Goal: Task Accomplishment & Management: Use online tool/utility

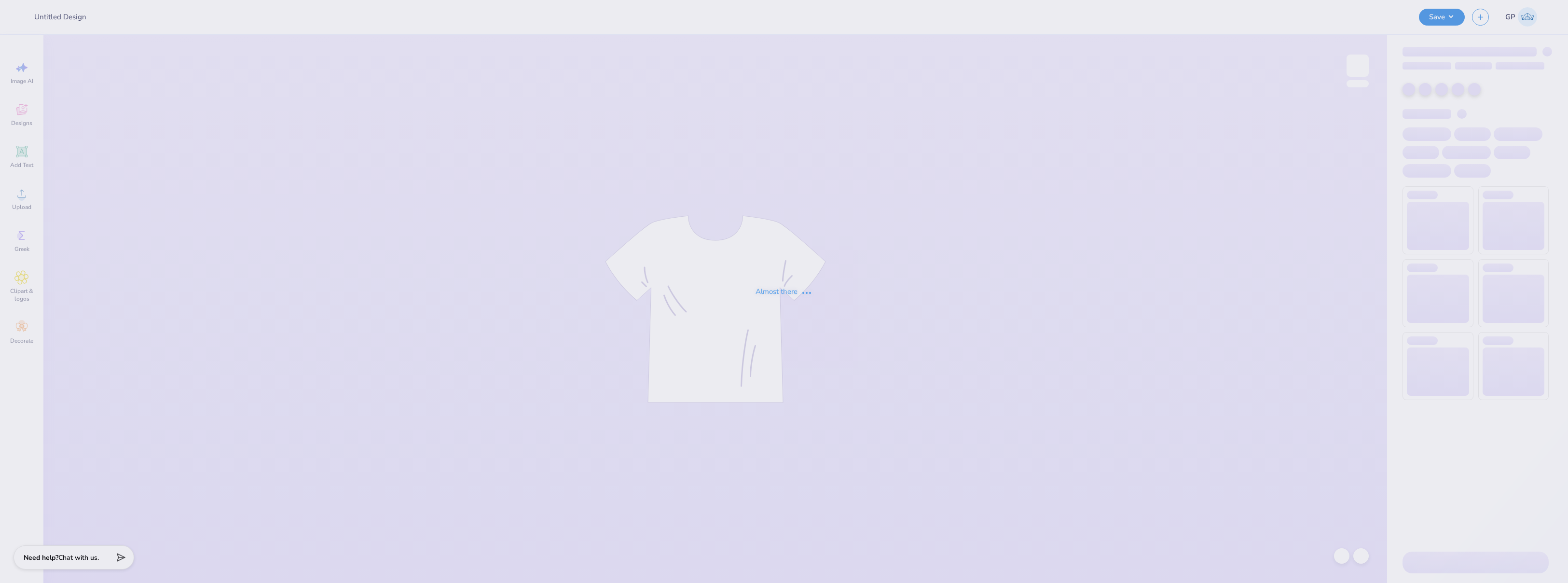
type input "[PERSON_NAME] : Birthday"
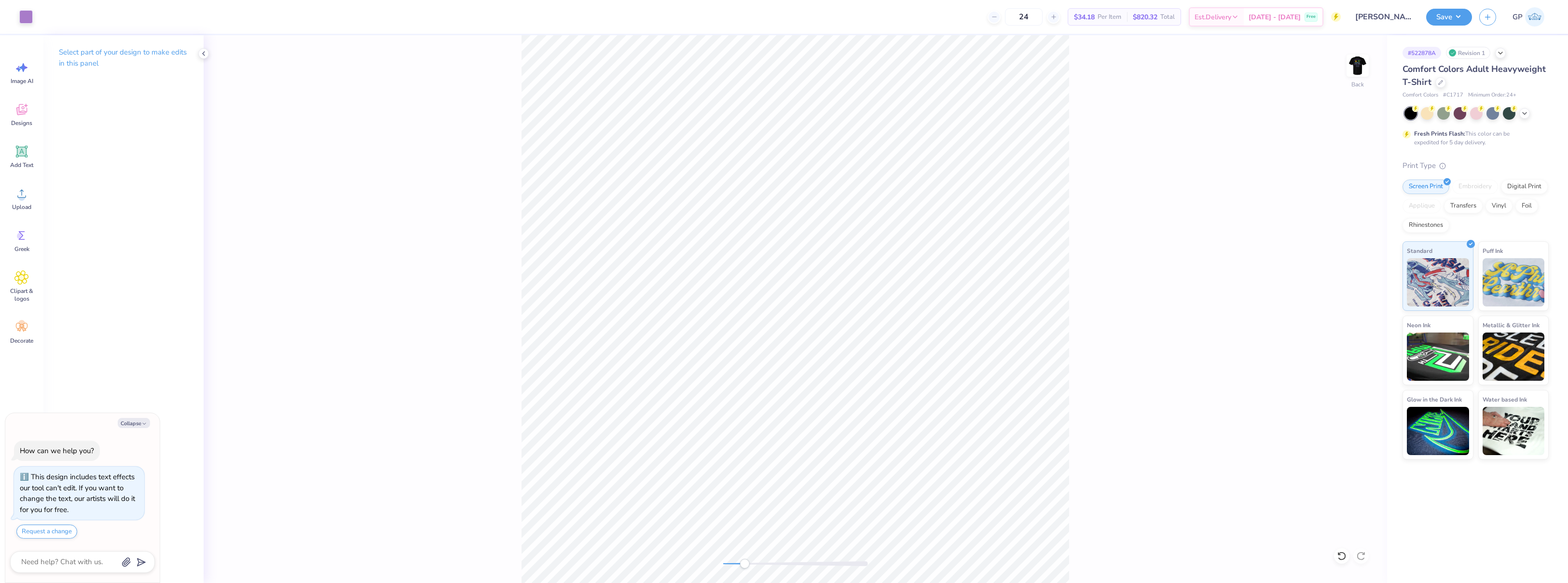
click at [746, 558] on div "Back" at bounding box center [795, 309] width 1183 height 548
click at [1361, 62] on img at bounding box center [1357, 65] width 38 height 38
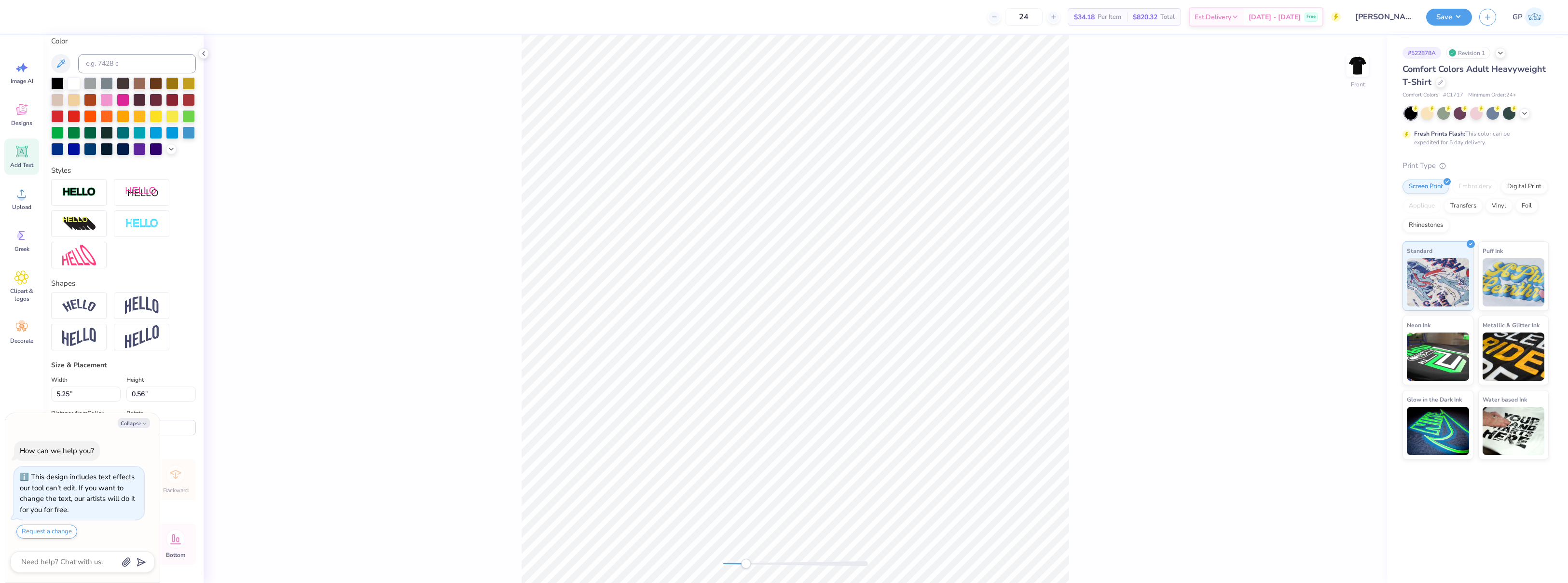
scroll to position [193, 0]
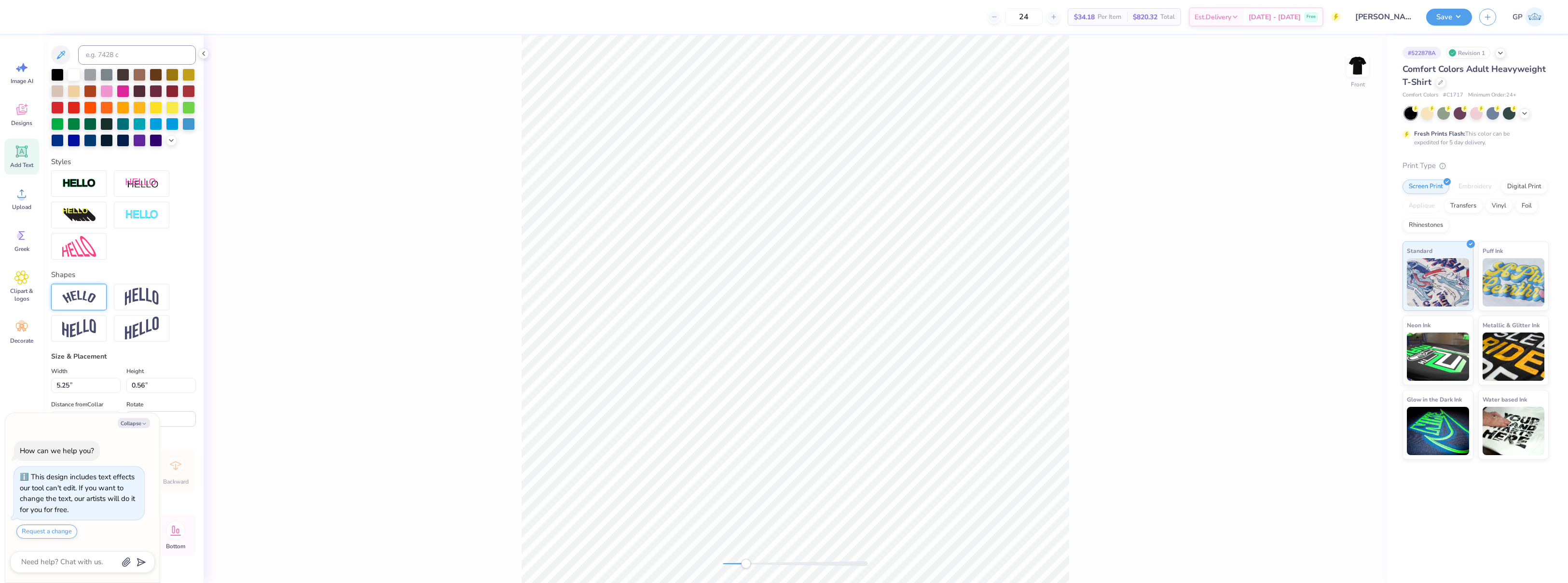
click at [88, 311] on div at bounding box center [79, 297] width 55 height 27
type textarea "x"
type input "-0.31"
drag, startPoint x: 121, startPoint y: 375, endPoint x: 85, endPoint y: 373, distance: 36.1
click at [85, 361] on div "Accessibility label" at bounding box center [85, 356] width 10 height 10
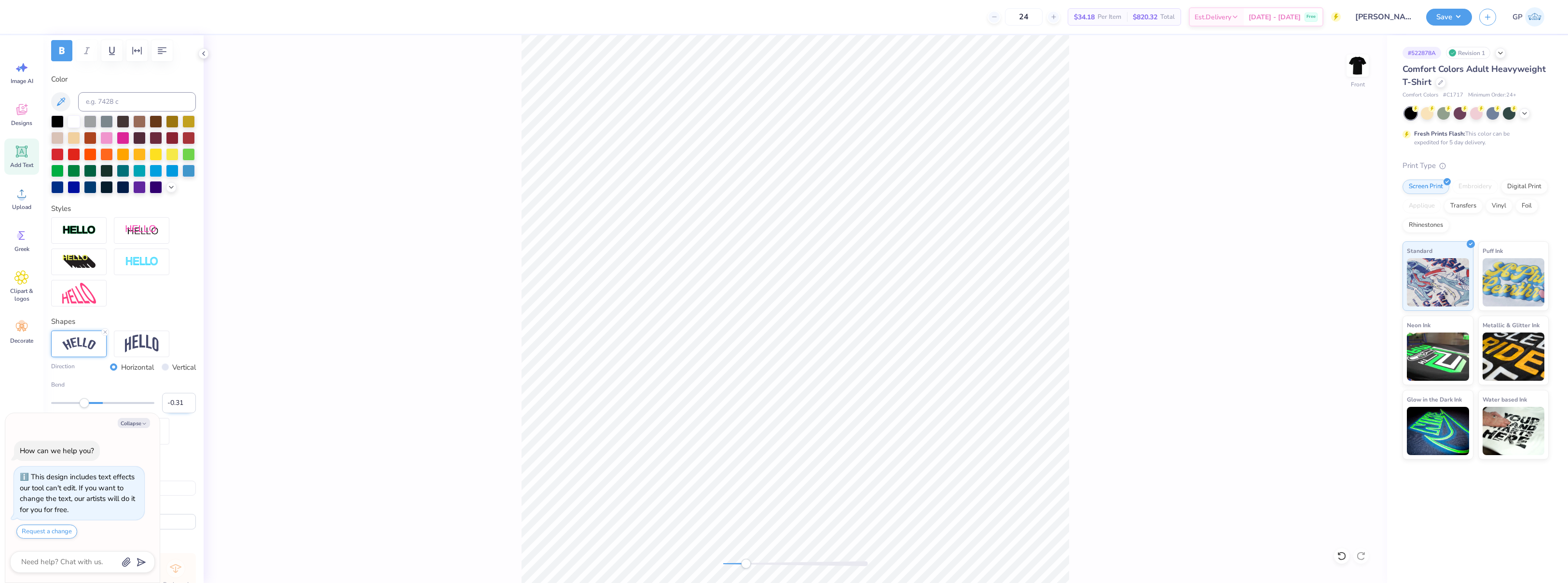
scroll to position [145, 0]
type textarea "x"
type input "5.61"
type input "0.82"
type input "15.31"
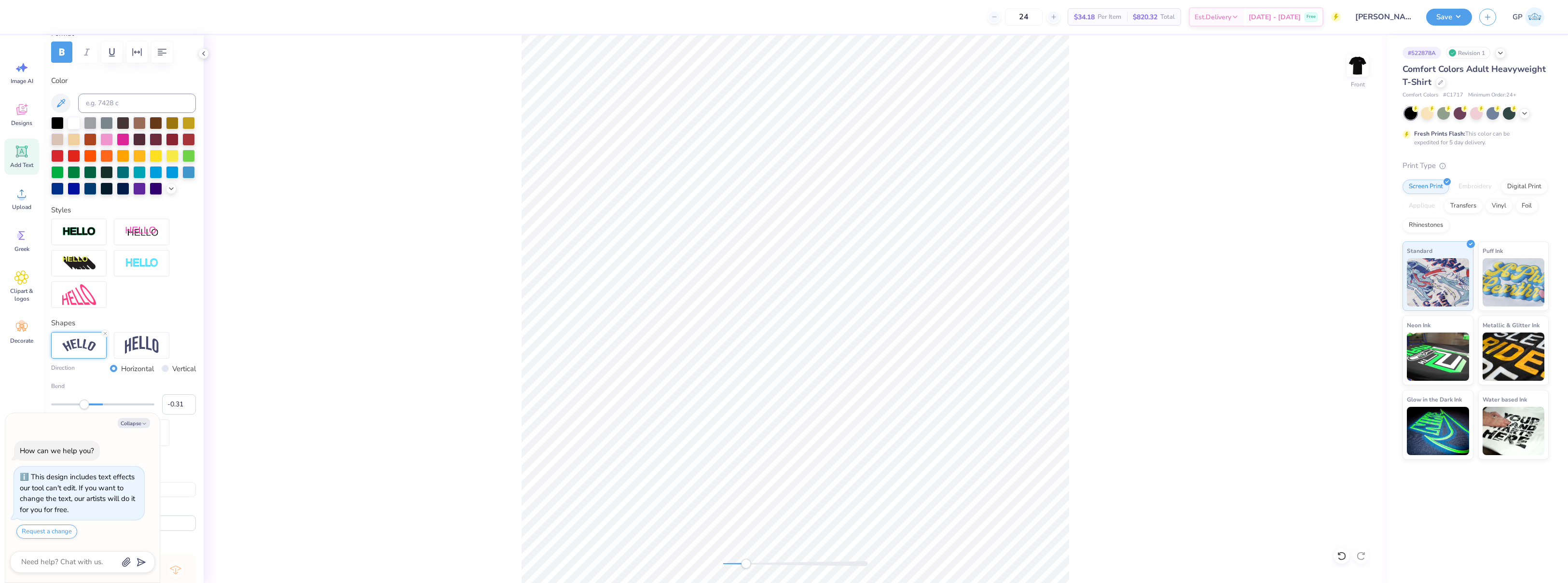
type textarea "x"
type input "6.29"
type input "0.92"
type textarea "x"
type input "15.50"
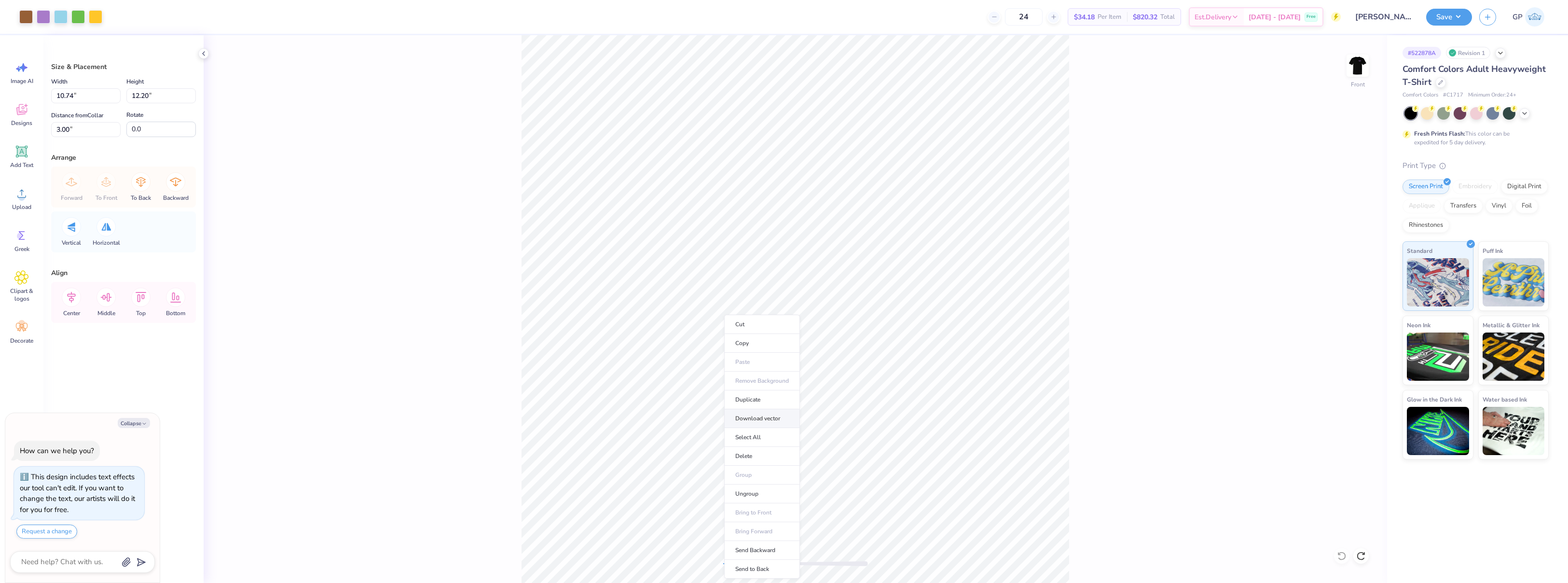
click at [752, 413] on li "Download vector" at bounding box center [762, 419] width 75 height 19
click at [721, 569] on div "Front" at bounding box center [795, 309] width 1183 height 548
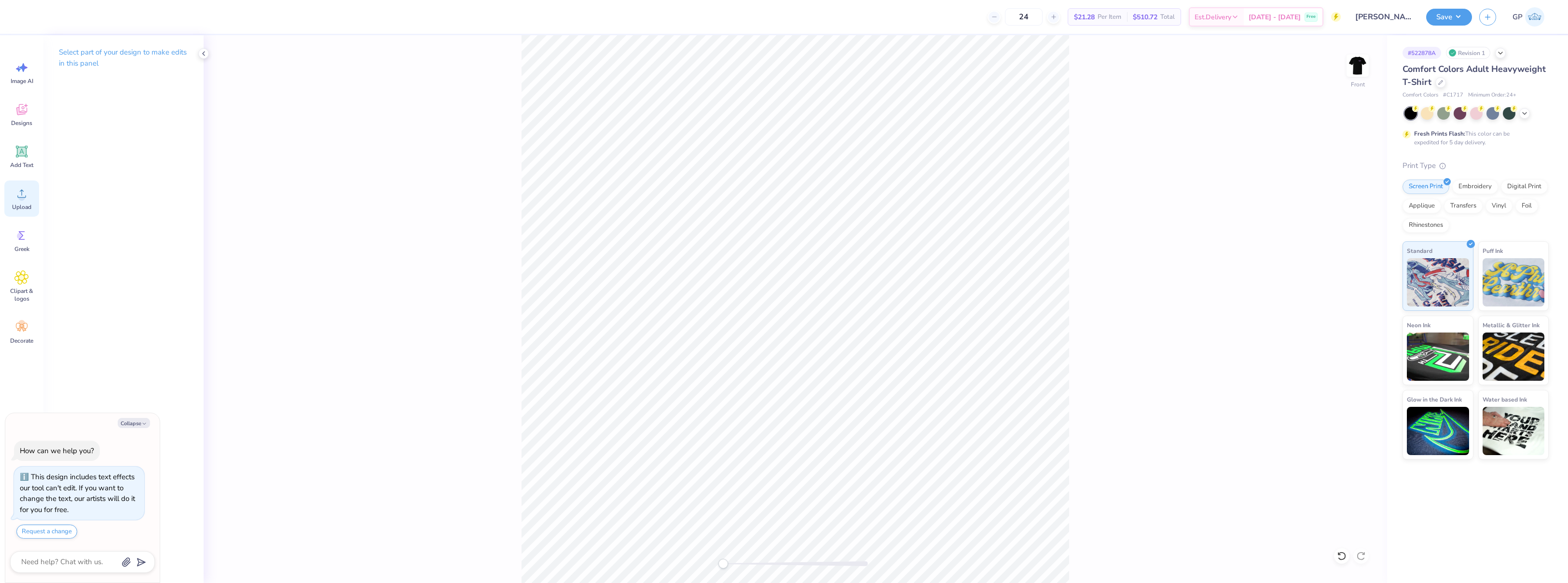
click at [33, 202] on div "Upload" at bounding box center [21, 198] width 35 height 36
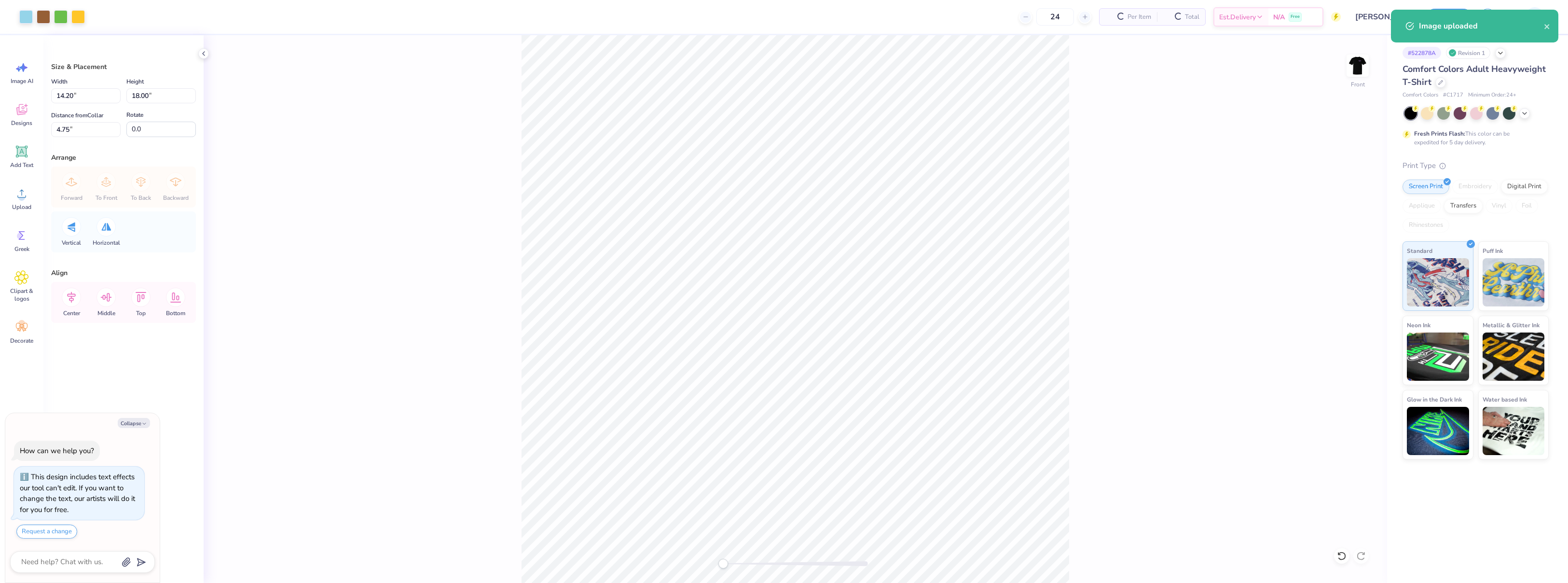
type textarea "x"
click at [143, 98] on input "18.00" at bounding box center [161, 96] width 69 height 15
type input "13.00"
type textarea "x"
type input "10.25"
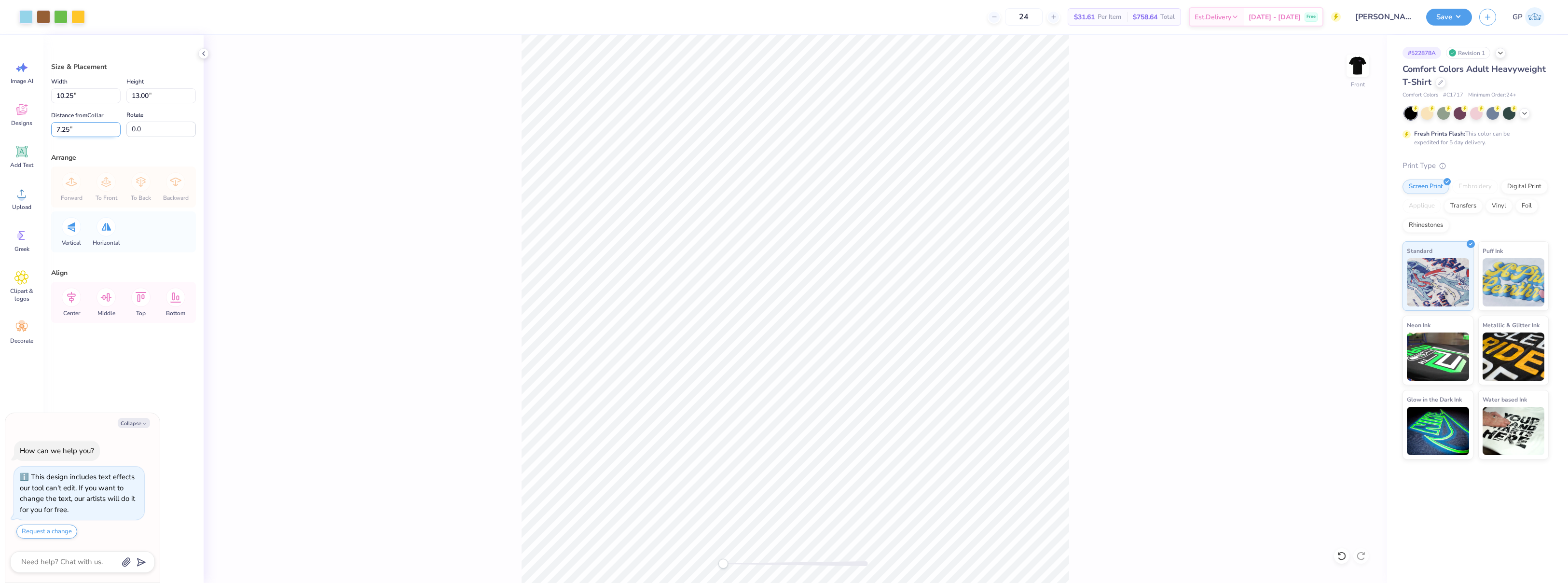
click at [93, 132] on input "7.25" at bounding box center [86, 130] width 69 height 15
type input "3"
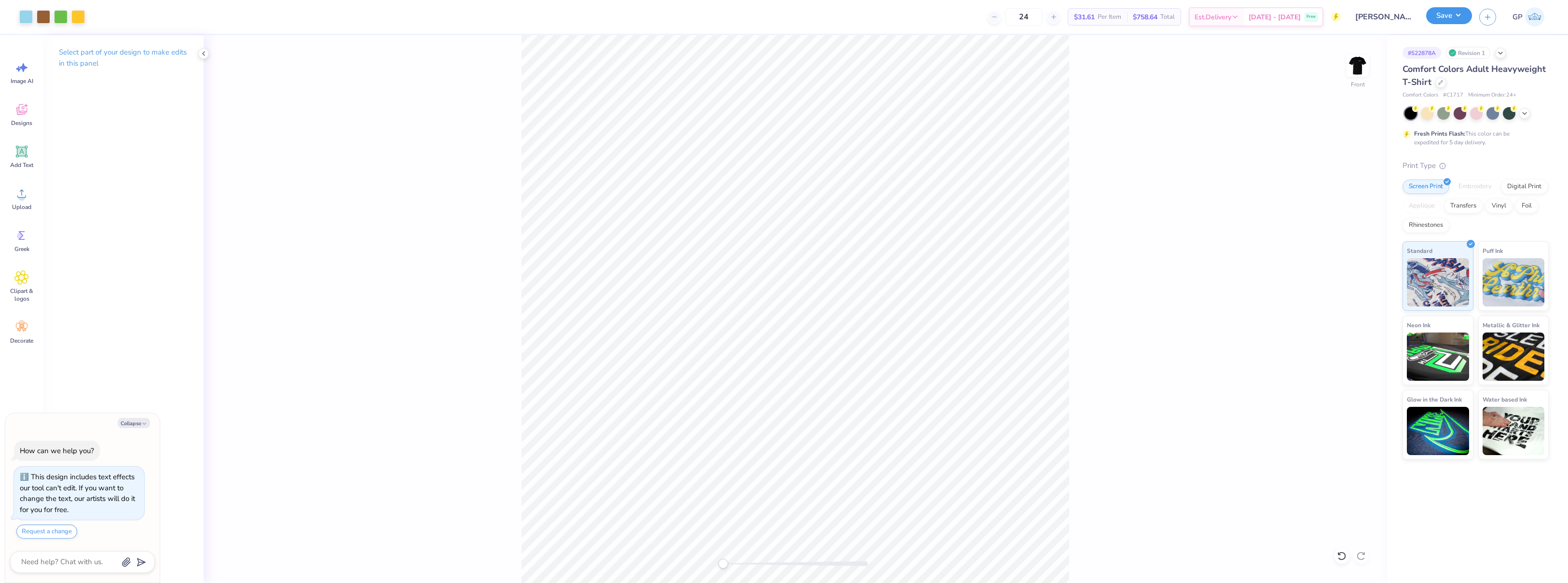
click at [1449, 16] on button "Save" at bounding box center [1449, 16] width 46 height 17
type textarea "x"
click at [19, 198] on circle at bounding box center [21, 197] width 7 height 7
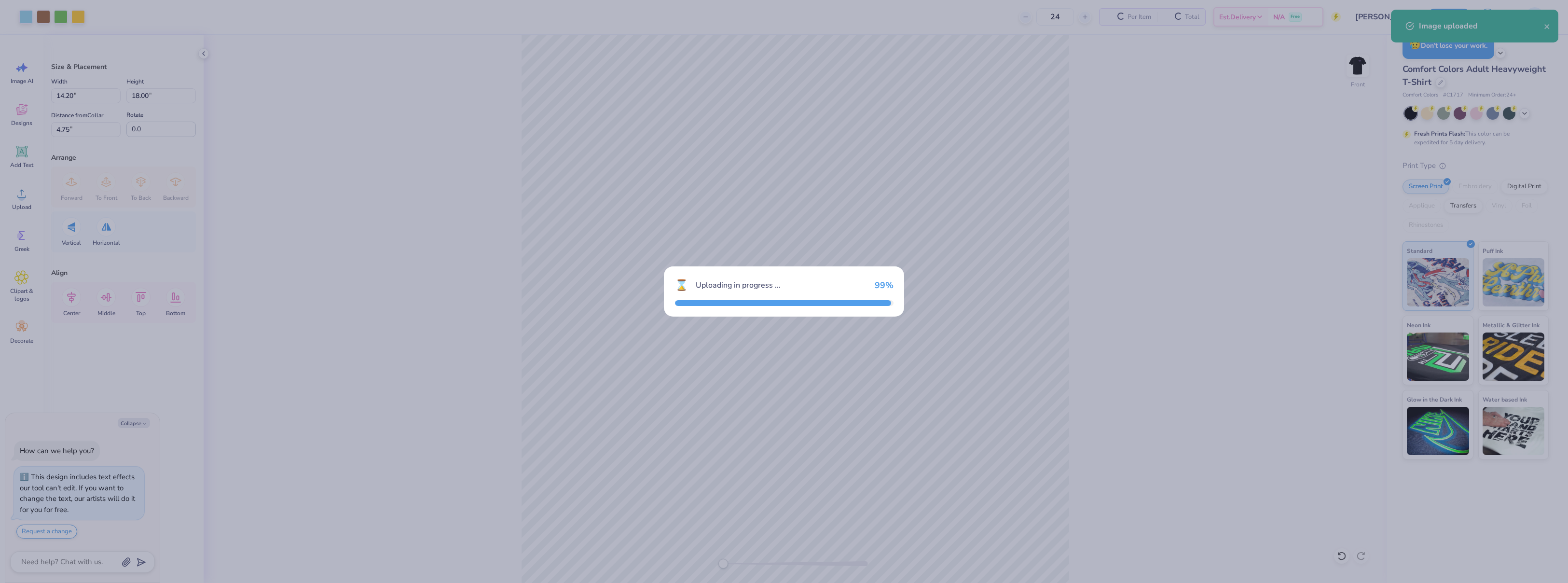
type textarea "x"
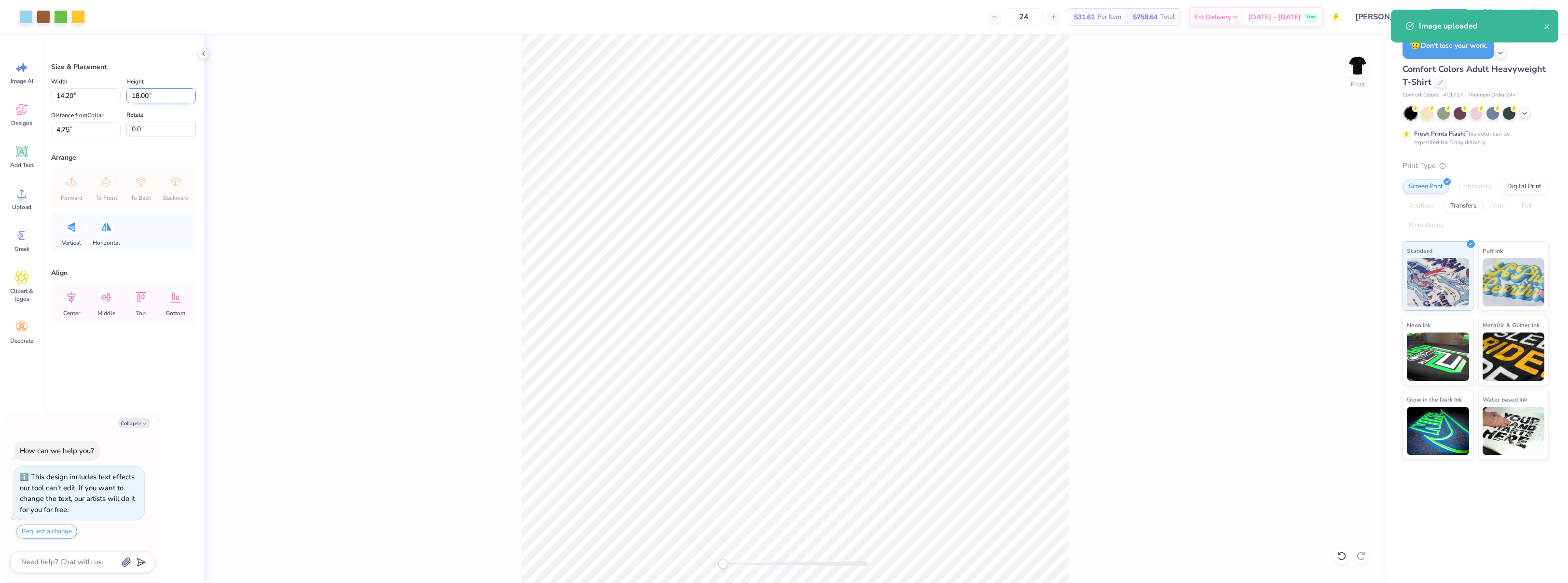
click at [147, 97] on input "18.00" at bounding box center [161, 96] width 69 height 15
type input "13"
type textarea "x"
type input "10.25"
type input "13.00"
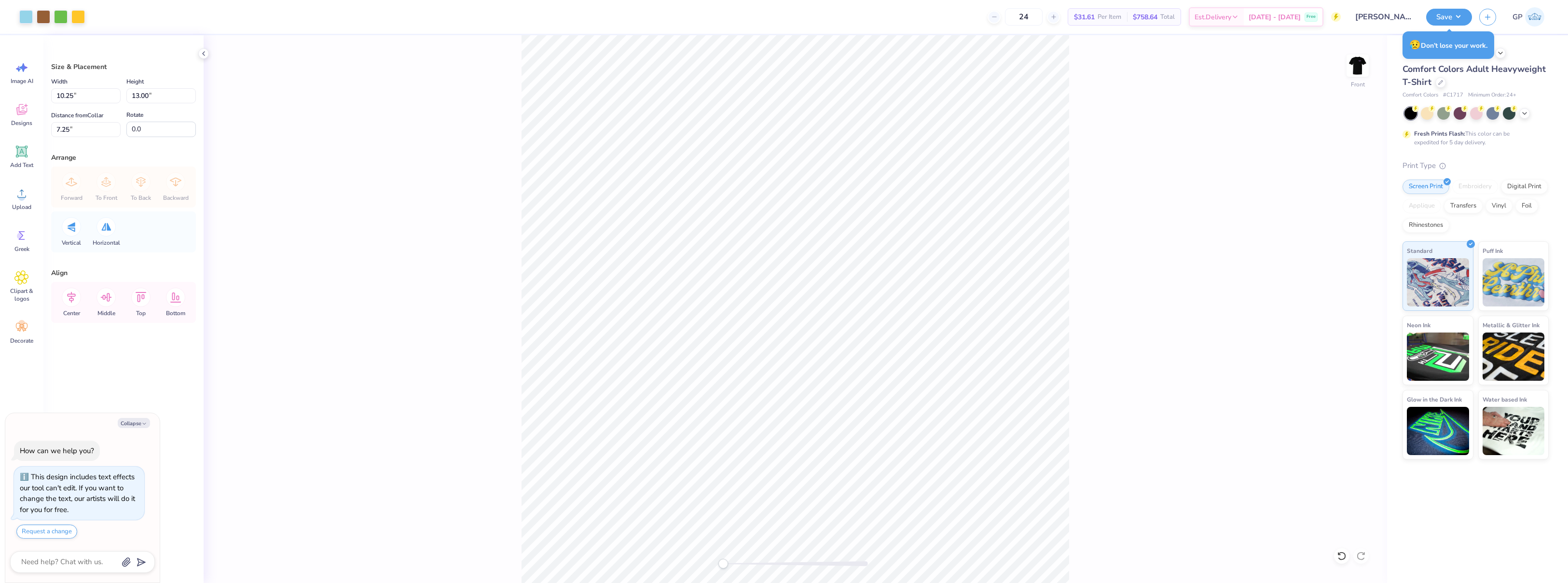
click at [75, 121] on label "Distance from [GEOGRAPHIC_DATA]" at bounding box center [77, 115] width 52 height 12
click at [75, 122] on input "7.25" at bounding box center [86, 130] width 69 height 15
click at [77, 127] on input "7.25" at bounding box center [86, 130] width 69 height 15
type input "3"
click at [392, 271] on div "Front" at bounding box center [795, 309] width 1183 height 548
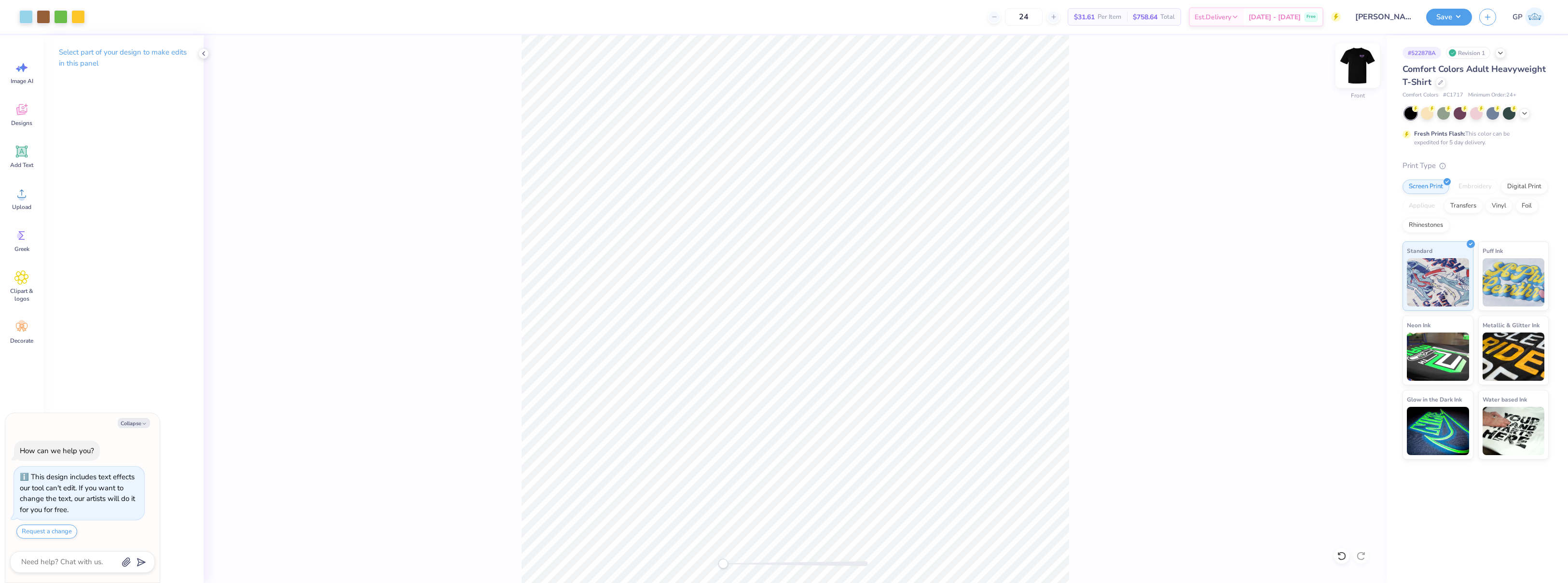
click at [1358, 65] on img at bounding box center [1357, 65] width 38 height 38
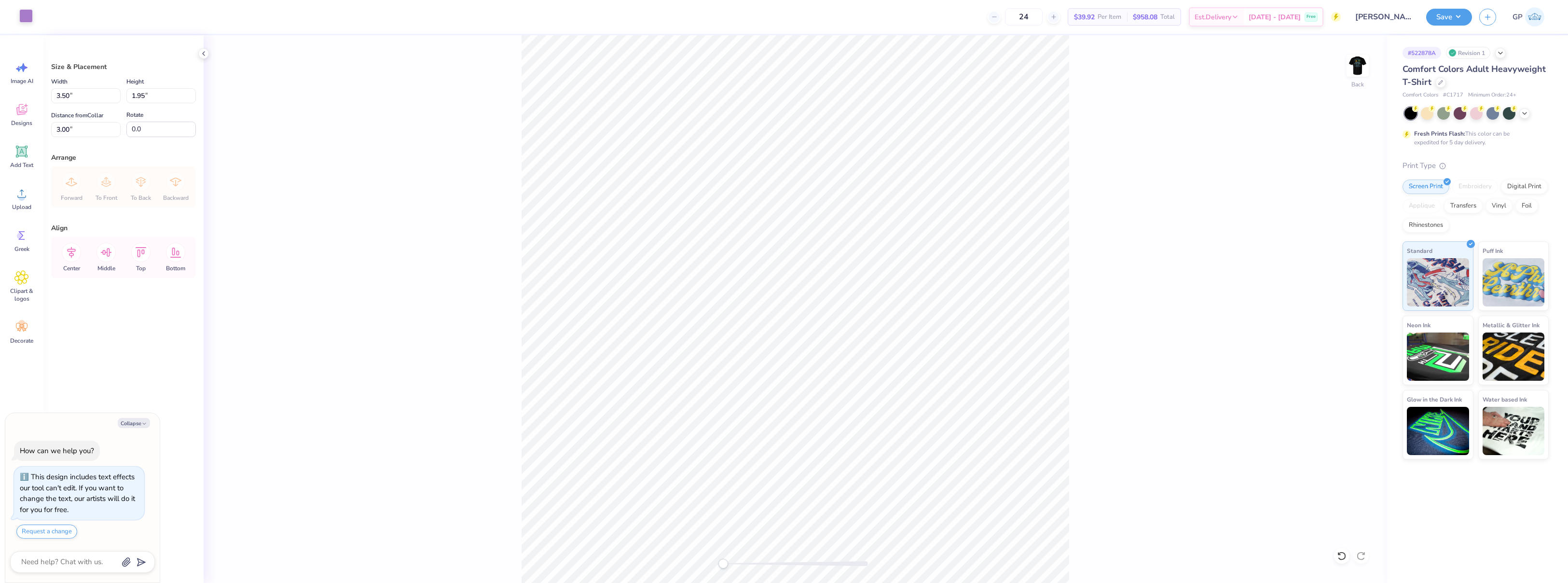
click at [22, 21] on div at bounding box center [26, 16] width 13 height 13
type textarea "x"
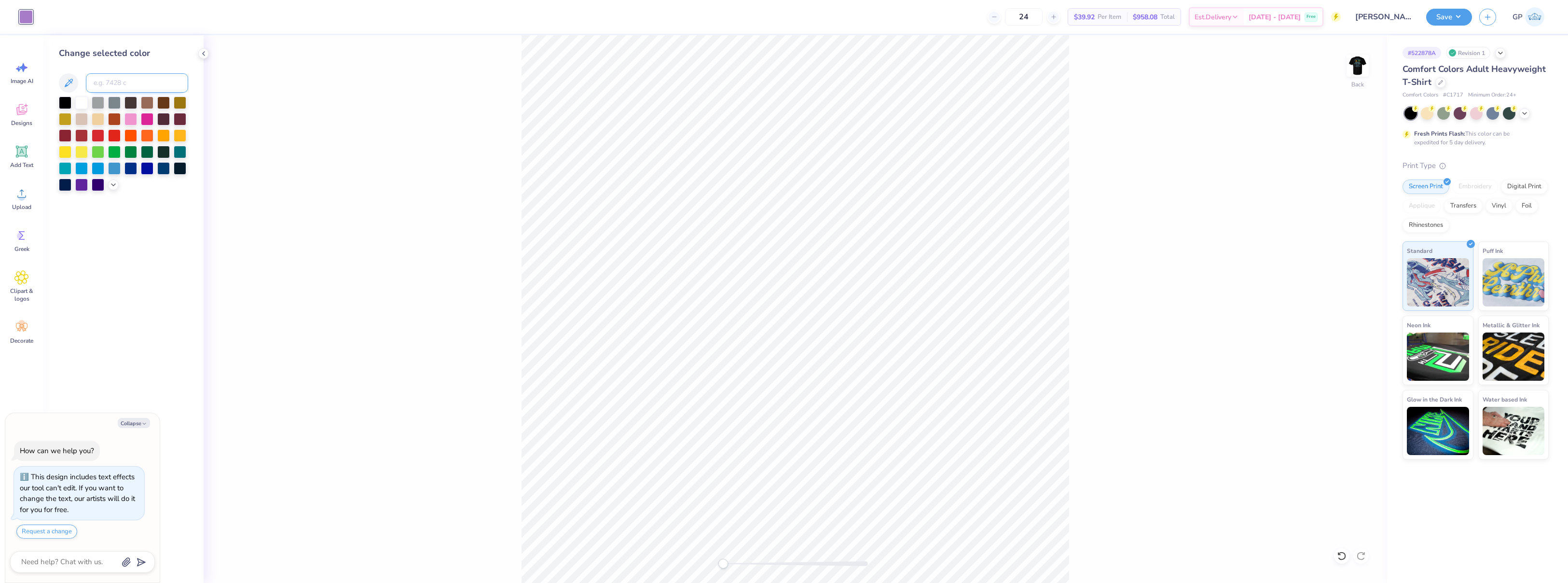
click at [108, 82] on input at bounding box center [137, 83] width 102 height 19
type input "2975"
type textarea "x"
click at [395, 146] on div "Back" at bounding box center [795, 309] width 1183 height 548
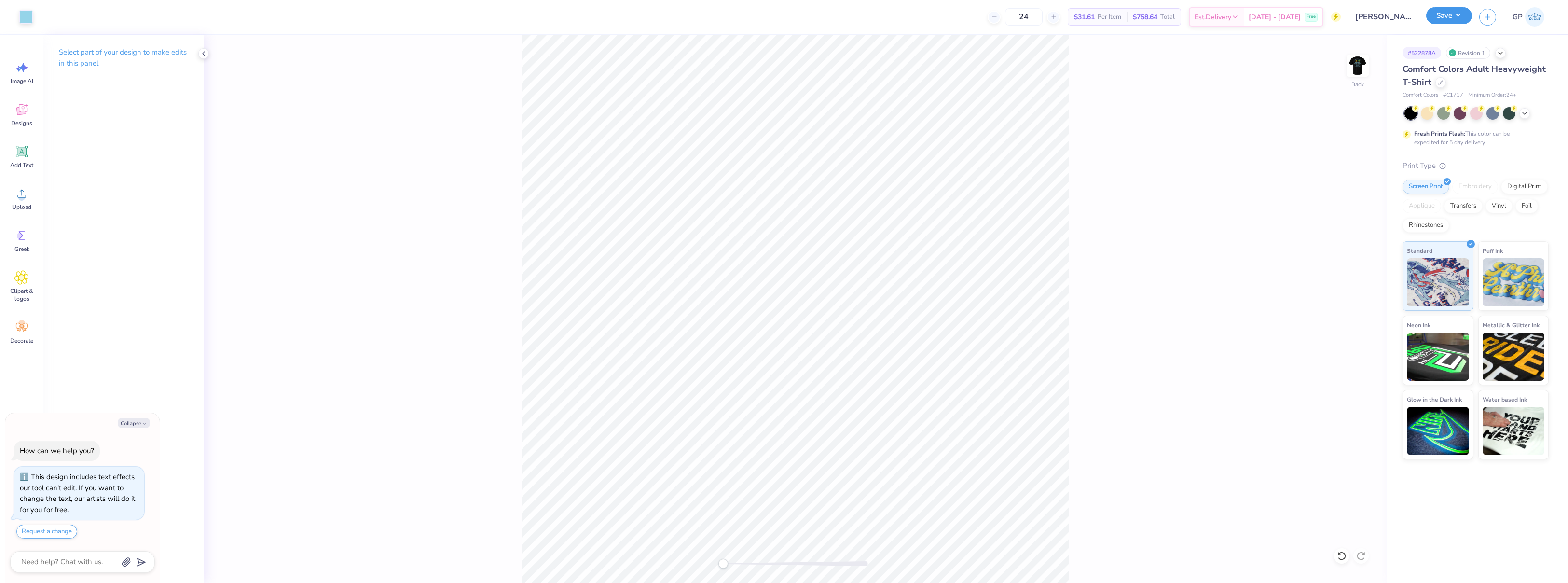
click at [1441, 17] on button "Save" at bounding box center [1449, 16] width 46 height 17
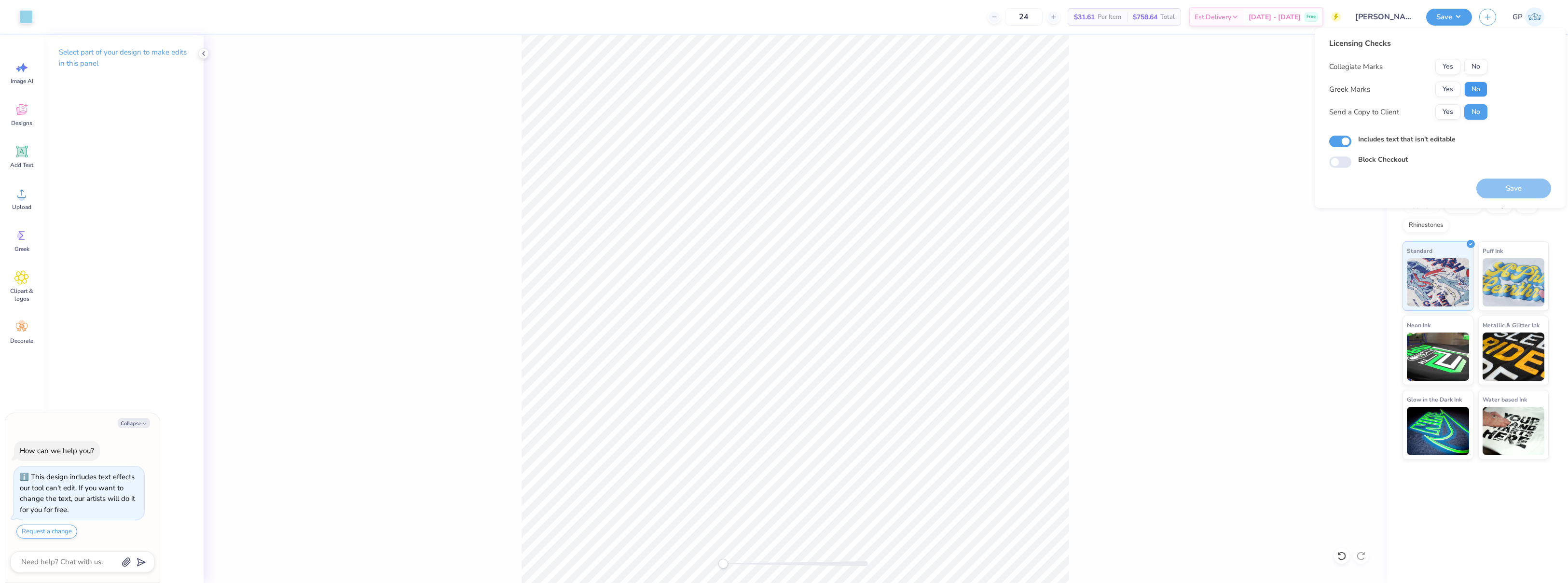
click at [1485, 90] on button "No" at bounding box center [1476, 89] width 23 height 15
click at [1479, 69] on button "No" at bounding box center [1476, 66] width 23 height 15
click at [1512, 190] on button "Save" at bounding box center [1513, 188] width 75 height 19
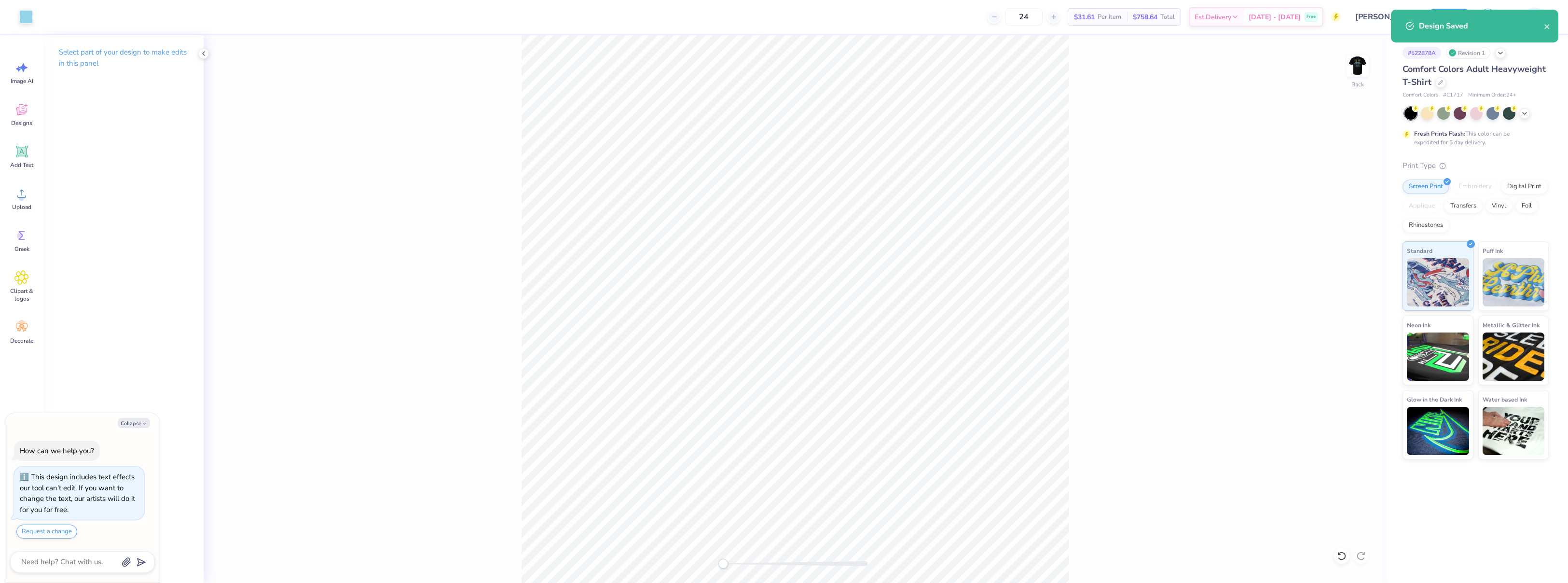
type textarea "x"
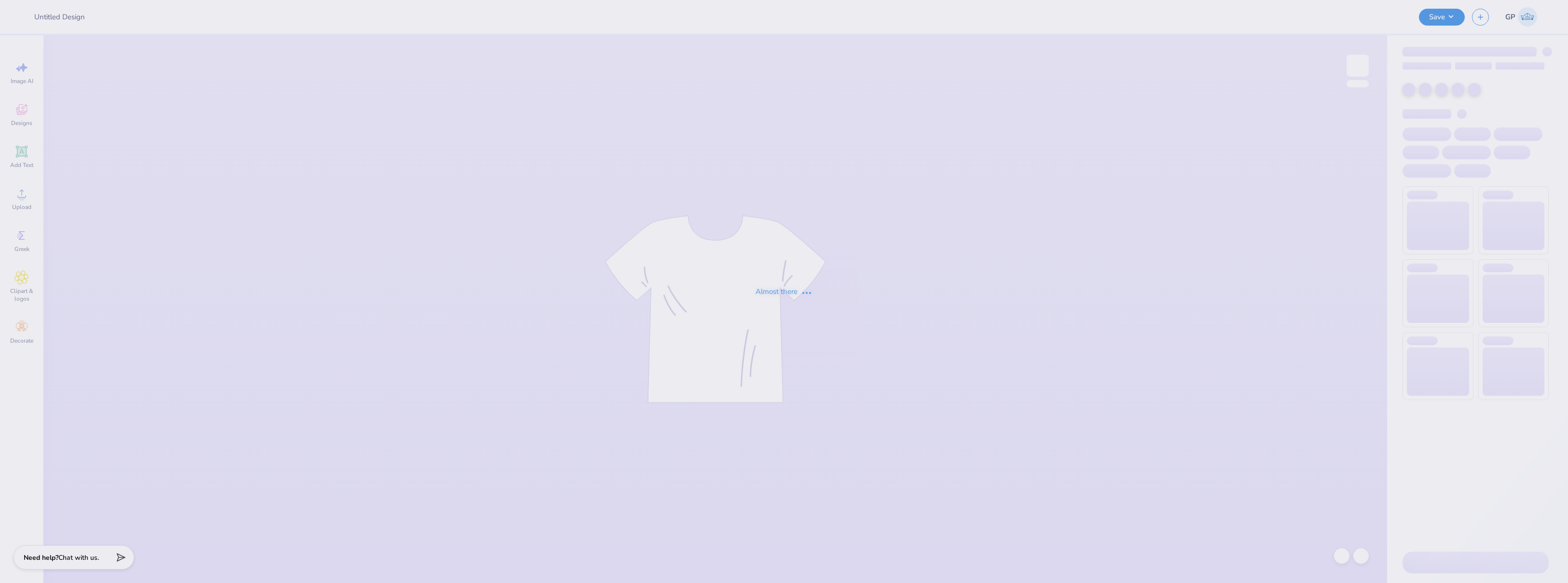
type input "utc sk philo"
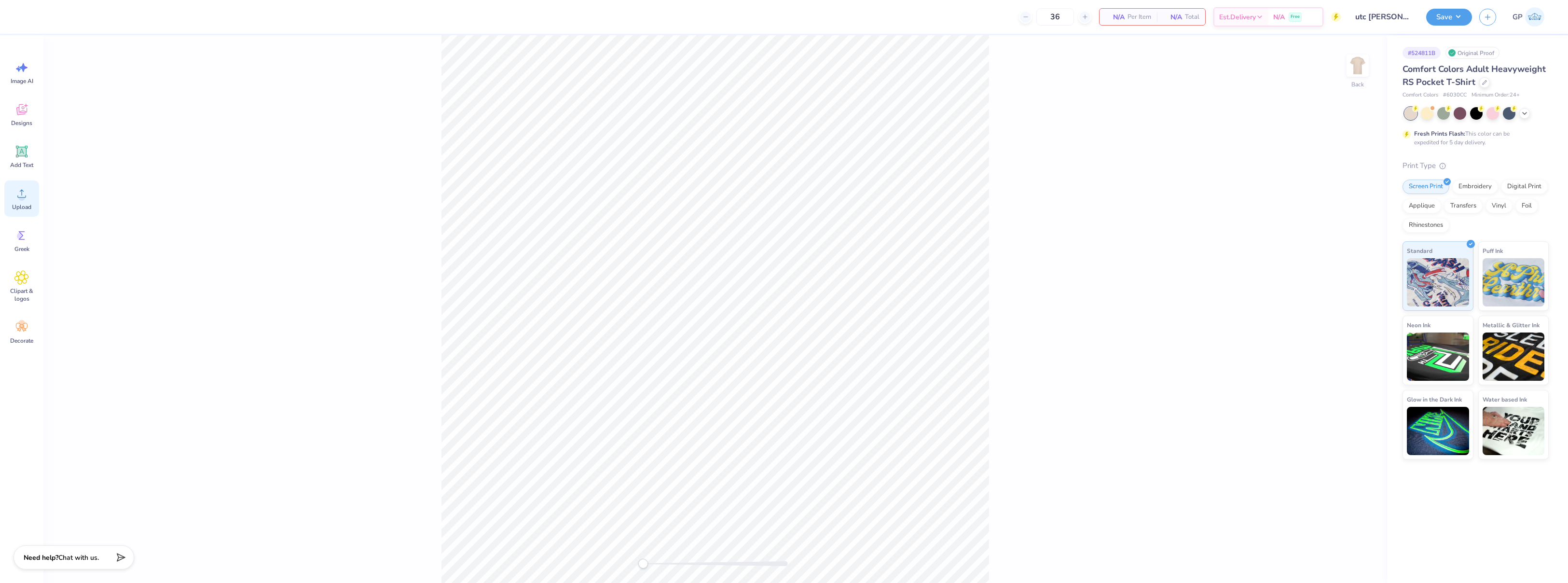
click at [19, 196] on circle at bounding box center [21, 197] width 7 height 7
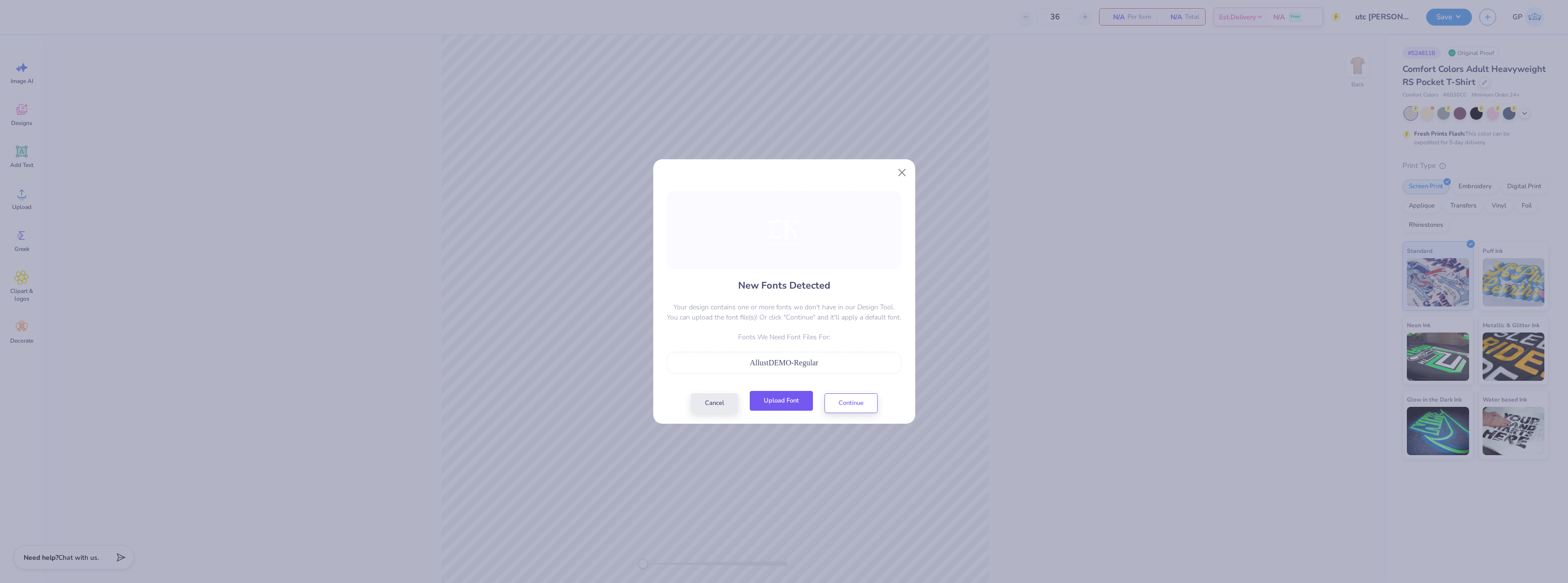
click at [771, 405] on button "Upload Font" at bounding box center [782, 401] width 63 height 19
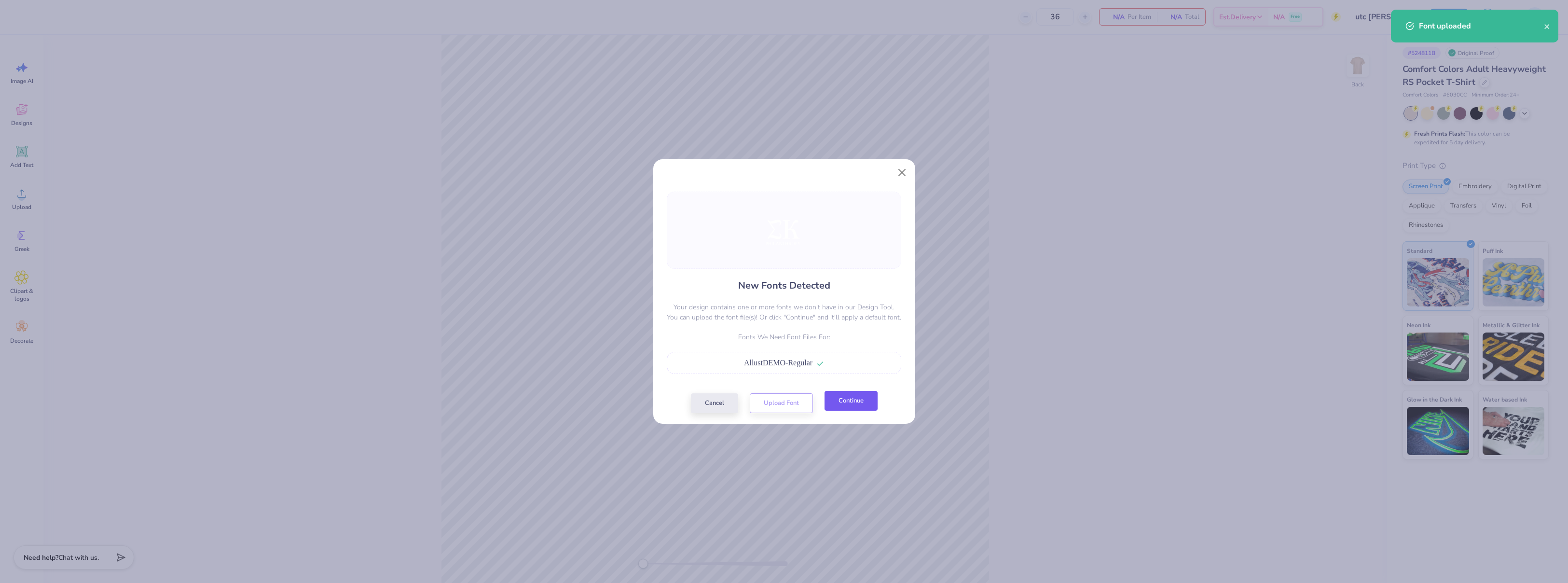
click at [854, 398] on button "Continue" at bounding box center [851, 401] width 53 height 19
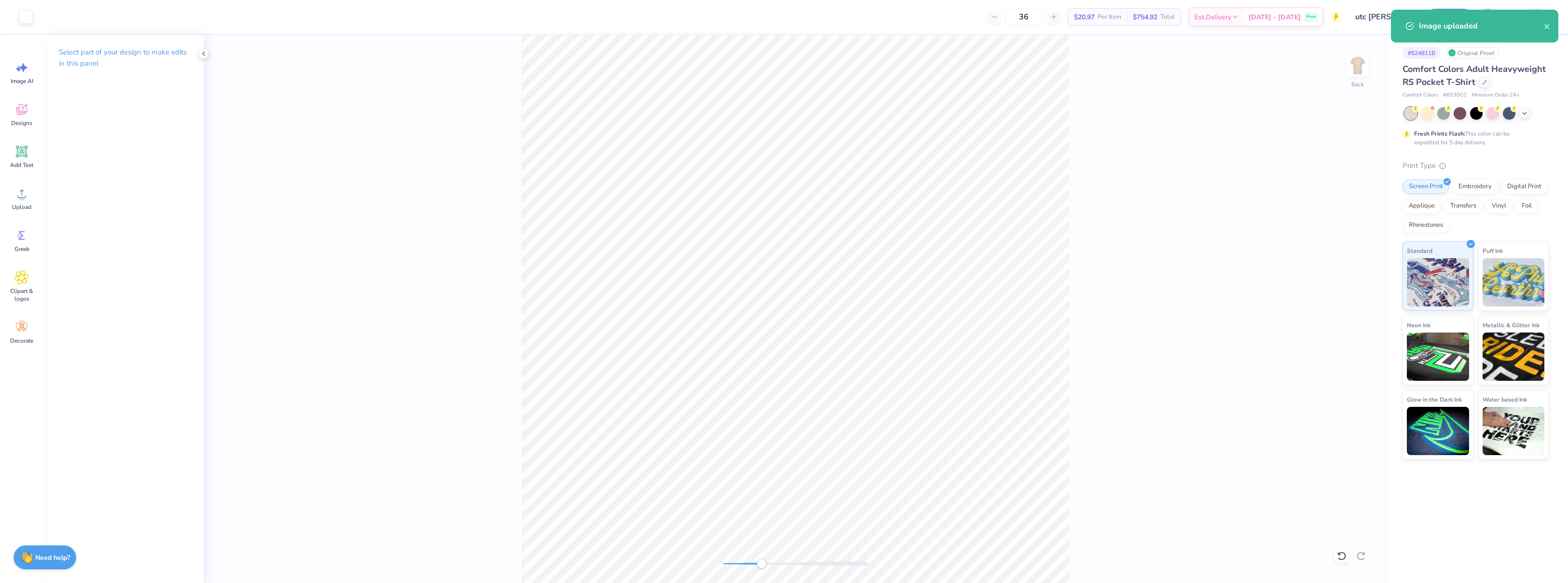
click at [761, 558] on div "Back" at bounding box center [795, 309] width 1183 height 548
click at [740, 557] on div "Back" at bounding box center [795, 309] width 1183 height 548
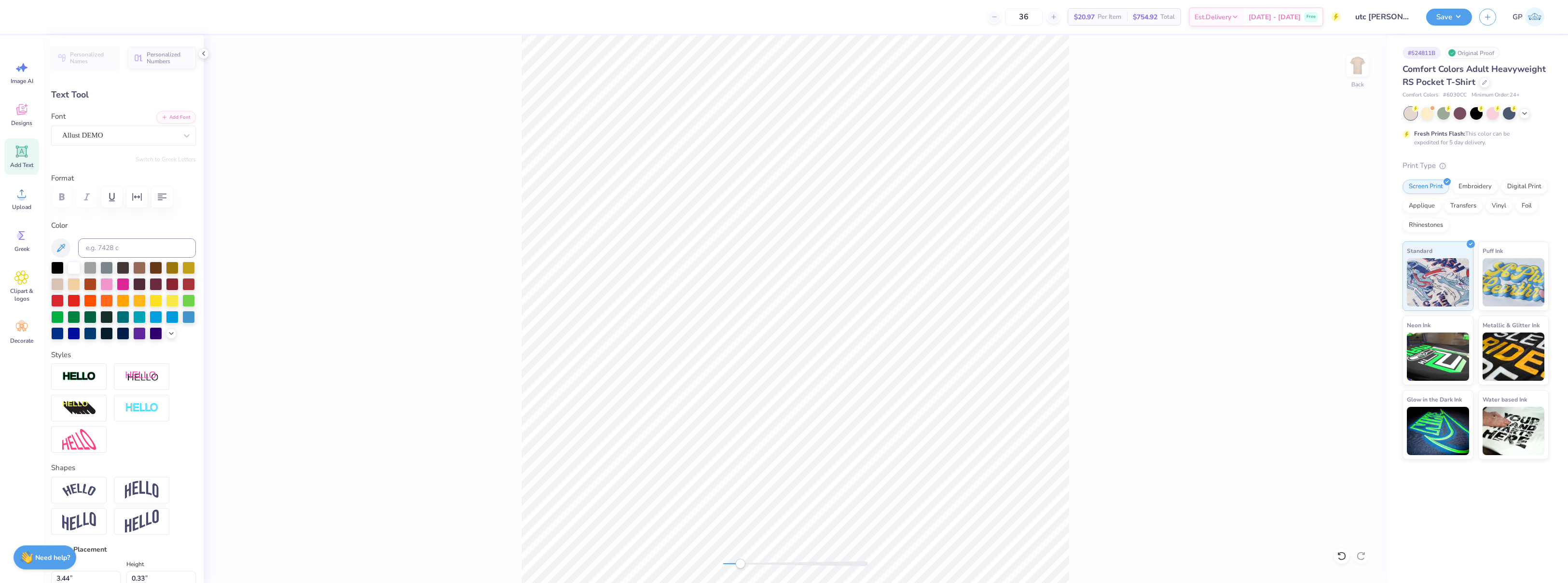
type input "3.43"
type textarea "2025"
type input "1.04"
type input "0.32"
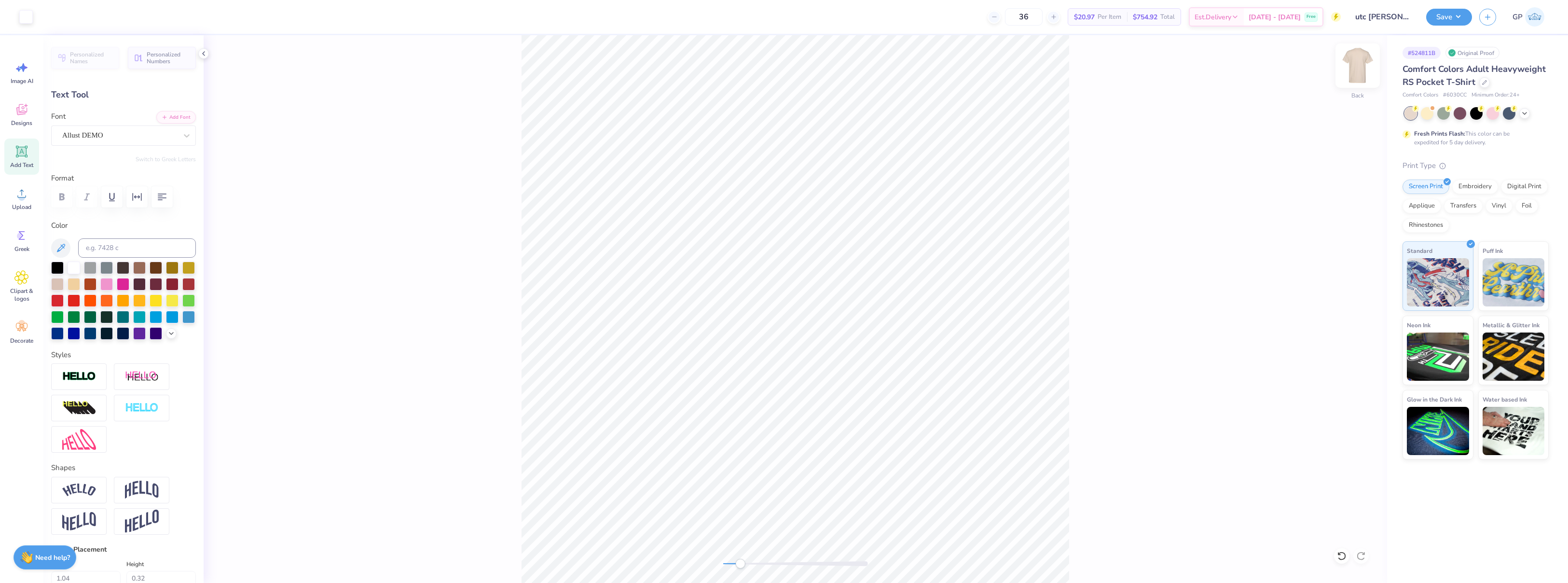
click at [1359, 63] on img at bounding box center [1357, 65] width 38 height 38
click at [19, 197] on circle at bounding box center [21, 197] width 7 height 7
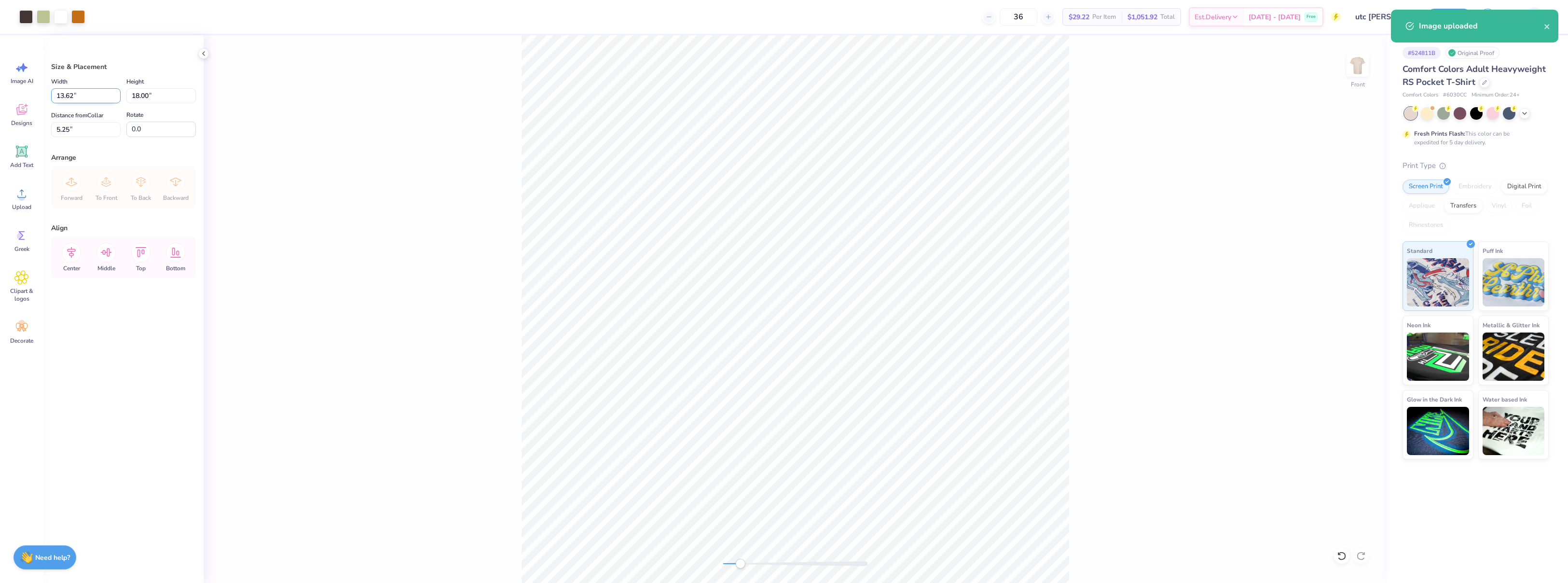
click at [94, 98] on input "13.62" at bounding box center [86, 96] width 69 height 15
click at [97, 131] on input "5.25" at bounding box center [86, 130] width 69 height 15
type input "12.00"
type input "15.86"
type input "6.32"
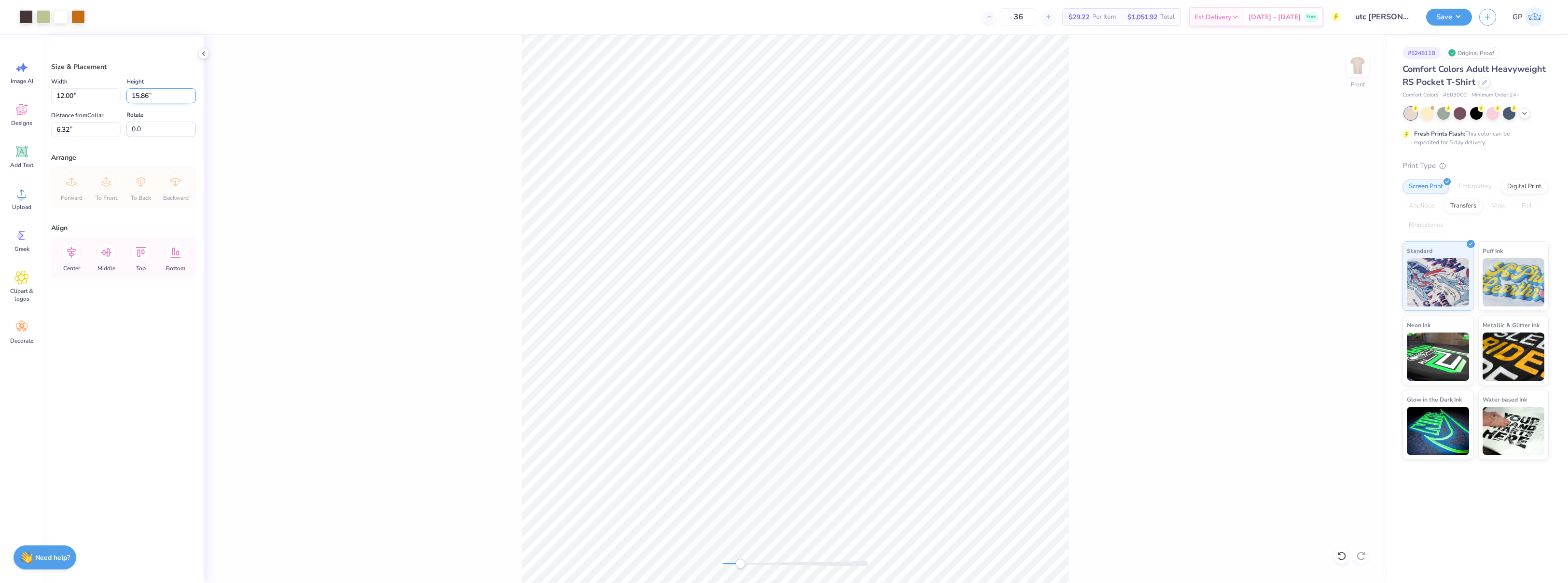
click at [147, 97] on input "15.86" at bounding box center [161, 96] width 69 height 15
type input "15"
type input "11.35"
type input "15.00"
click at [91, 125] on input "6.75" at bounding box center [86, 130] width 69 height 15
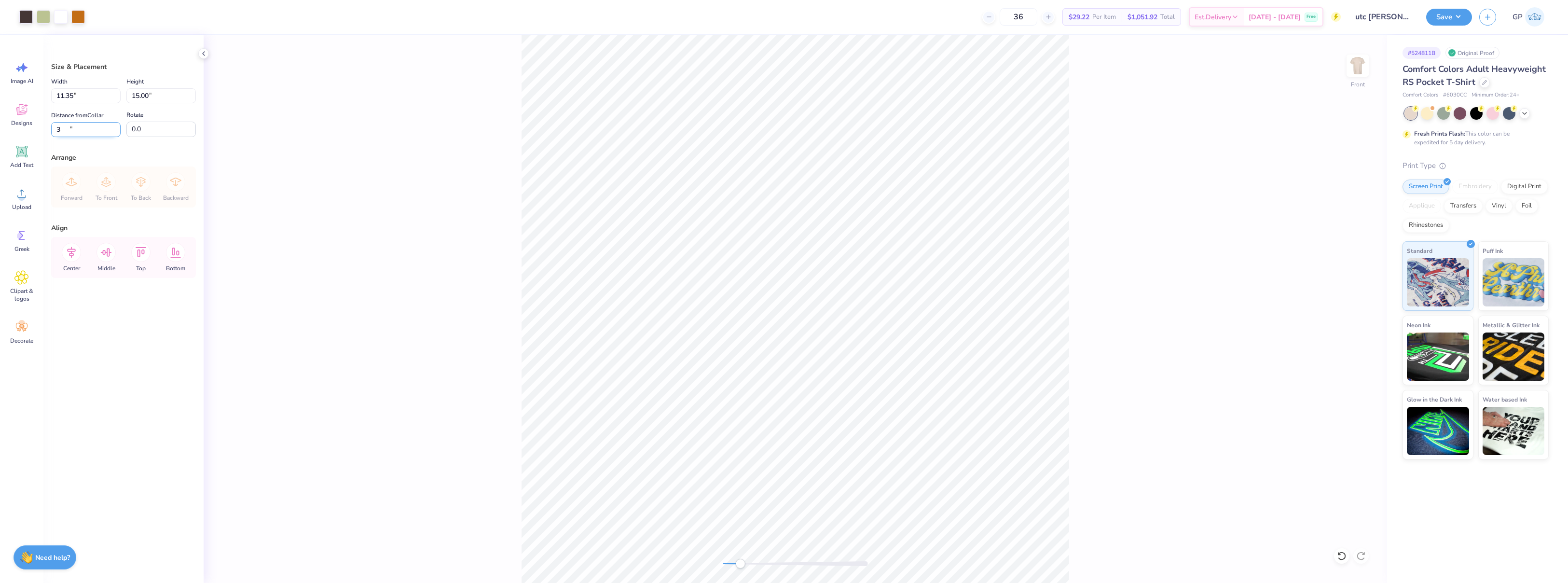
type input "3.00"
click at [1137, 413] on div "Front" at bounding box center [795, 309] width 1183 height 548
click at [714, 566] on div "Front" at bounding box center [795, 309] width 1183 height 548
click at [1441, 19] on button "Save" at bounding box center [1449, 16] width 46 height 17
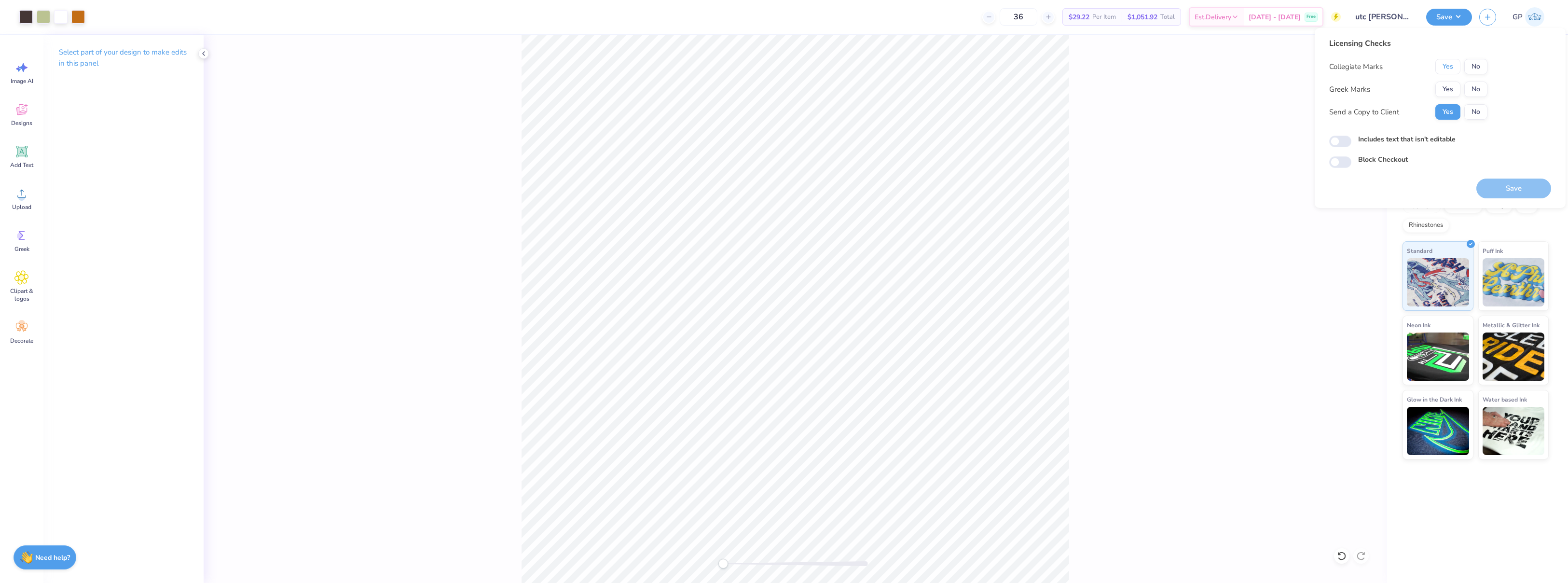
drag, startPoint x: 1446, startPoint y: 70, endPoint x: 1457, endPoint y: 76, distance: 12.5
click at [1446, 69] on button "Yes" at bounding box center [1447, 66] width 25 height 15
click at [1470, 87] on button "No" at bounding box center [1476, 89] width 23 height 15
click at [1493, 185] on button "Save" at bounding box center [1513, 188] width 75 height 19
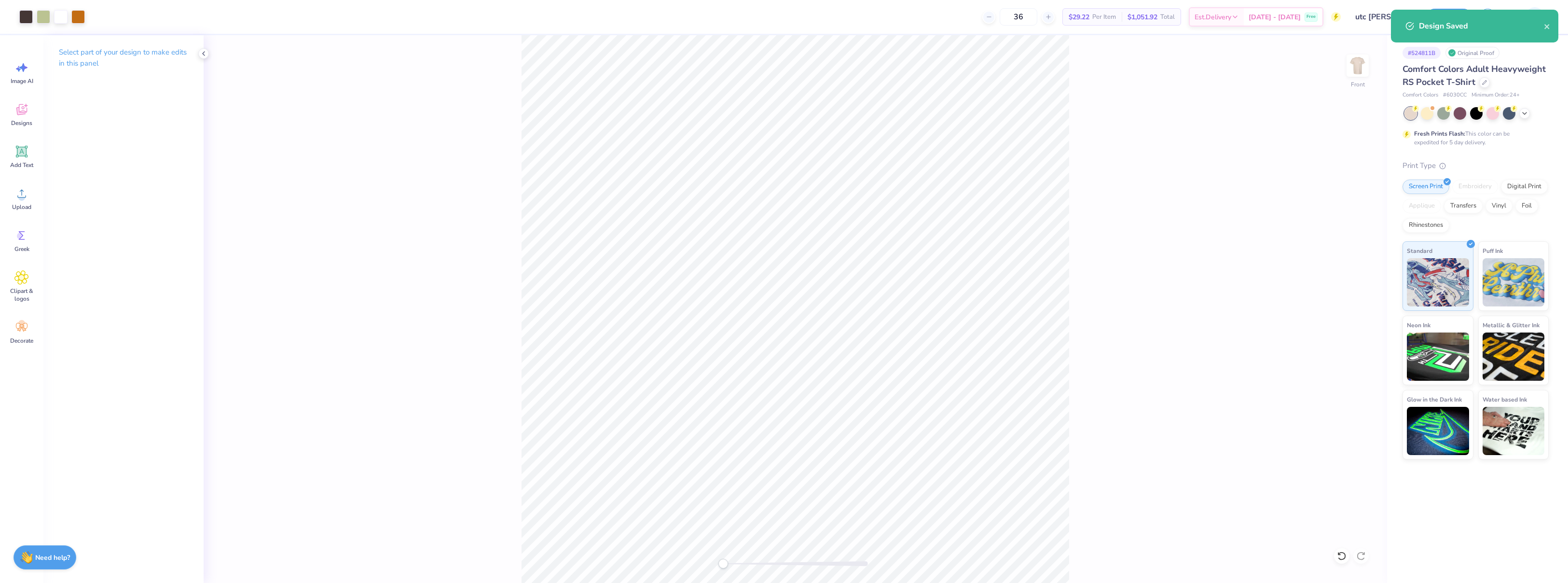
click at [1447, 15] on div "Design Saved" at bounding box center [1474, 26] width 167 height 33
click at [1546, 43] on div "Design Saved" at bounding box center [1474, 59] width 167 height 33
click at [1435, 12] on div "Design Saved" at bounding box center [1474, 10] width 171 height 4
click at [1440, 16] on button "Save" at bounding box center [1449, 16] width 46 height 17
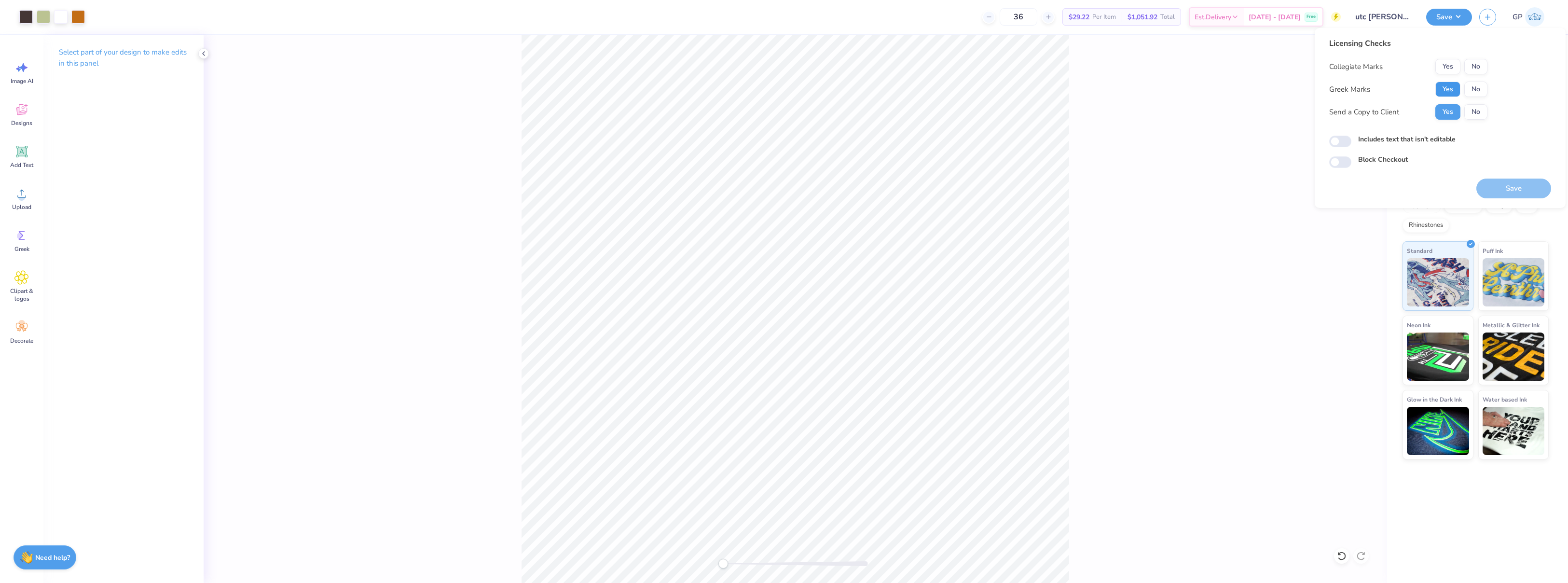
click at [1438, 82] on button "Yes" at bounding box center [1447, 89] width 25 height 15
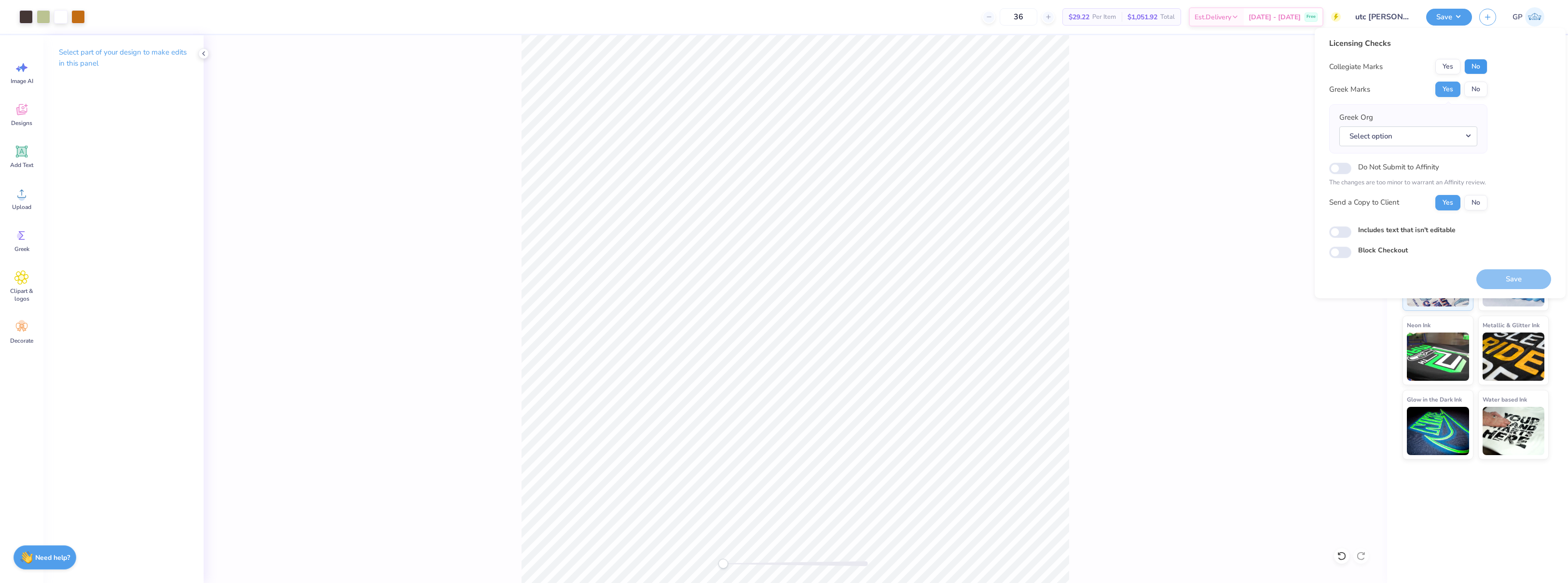
click at [1475, 63] on button "No" at bounding box center [1476, 66] width 23 height 15
click at [1412, 135] on button "Select option" at bounding box center [1408, 136] width 138 height 19
click at [1402, 203] on link "Sigma Kappa" at bounding box center [1409, 210] width 130 height 16
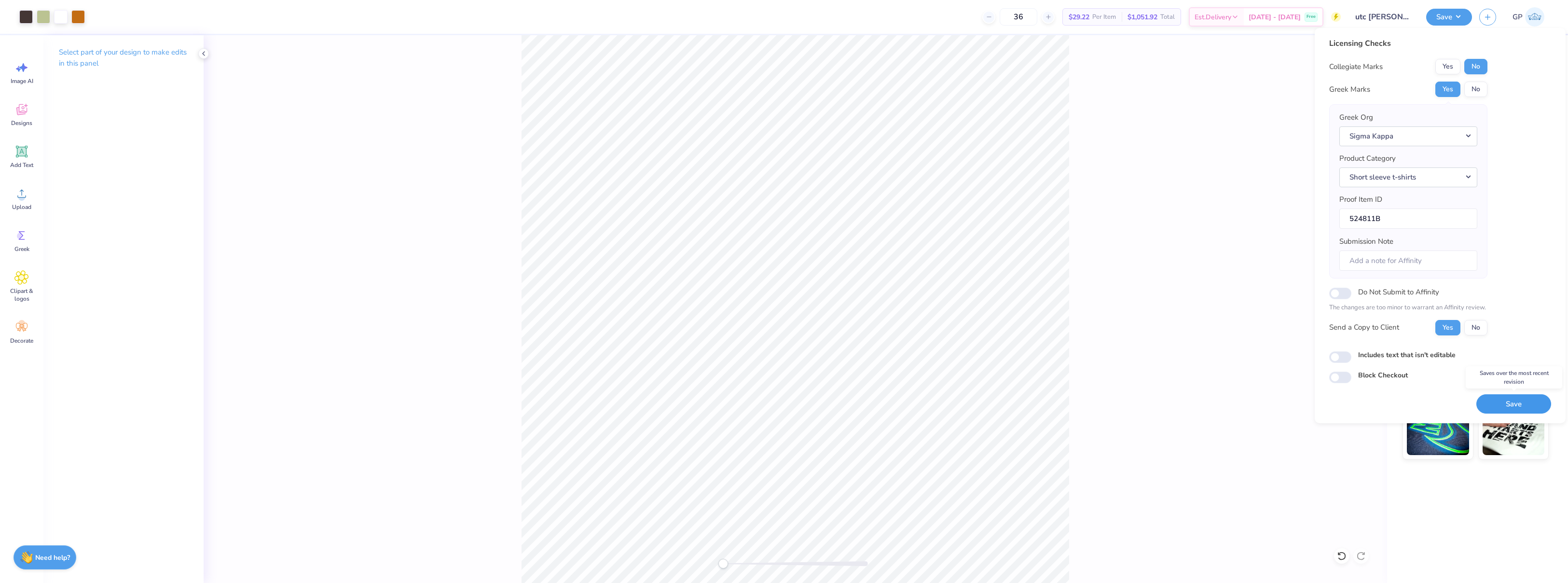
drag, startPoint x: 1501, startPoint y: 405, endPoint x: 1495, endPoint y: 403, distance: 6.3
click at [1500, 405] on button "Save" at bounding box center [1513, 405] width 75 height 19
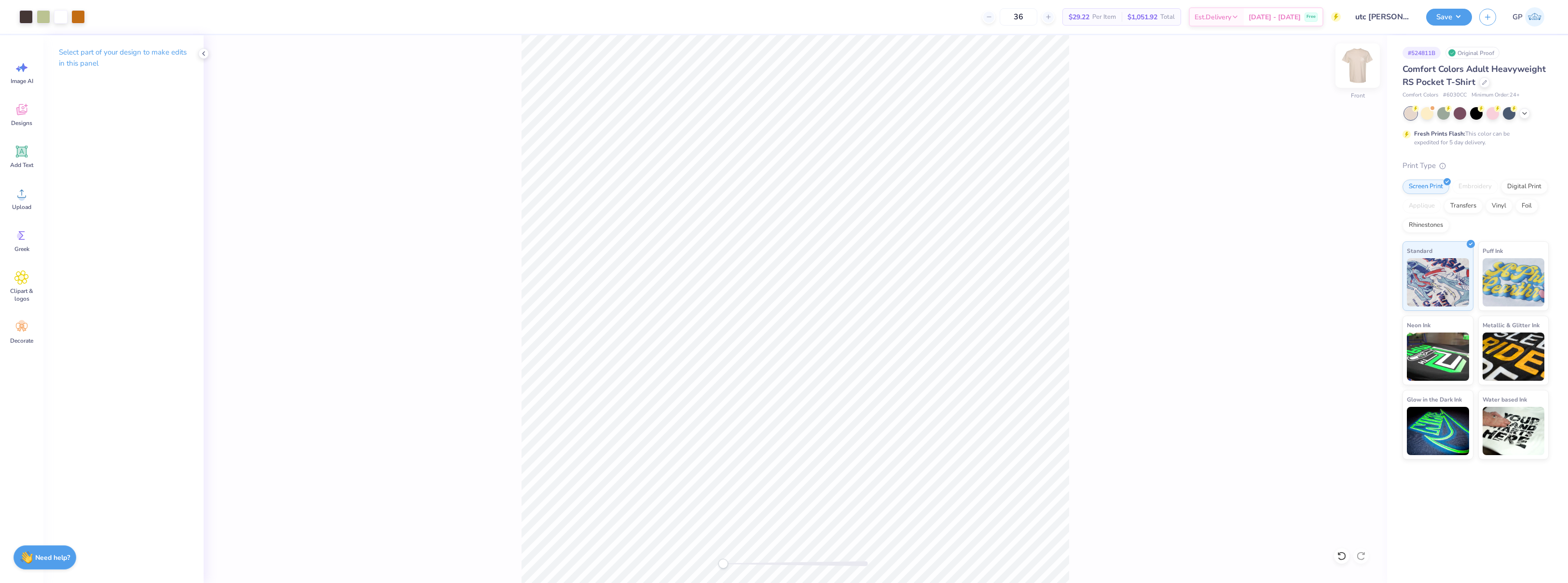
click at [1351, 66] on img at bounding box center [1357, 65] width 38 height 38
